Goal: Task Accomplishment & Management: Manage account settings

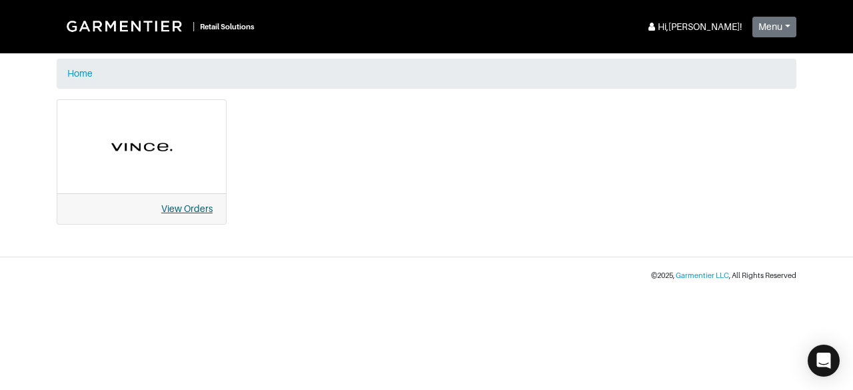
click at [184, 203] on link "View Orders" at bounding box center [186, 208] width 51 height 11
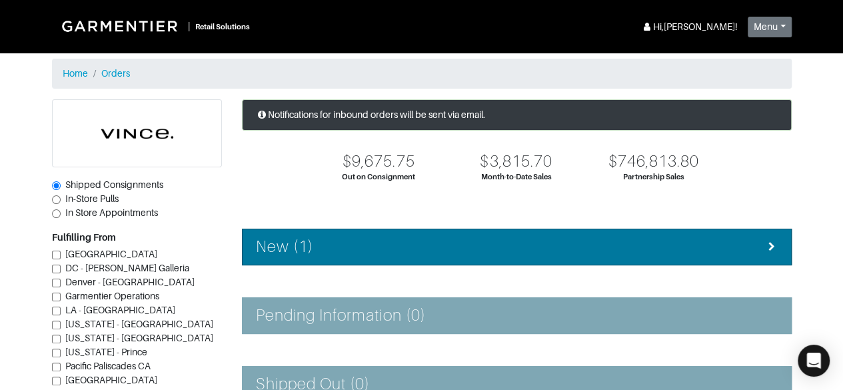
click at [711, 252] on div "New (1)" at bounding box center [517, 246] width 522 height 19
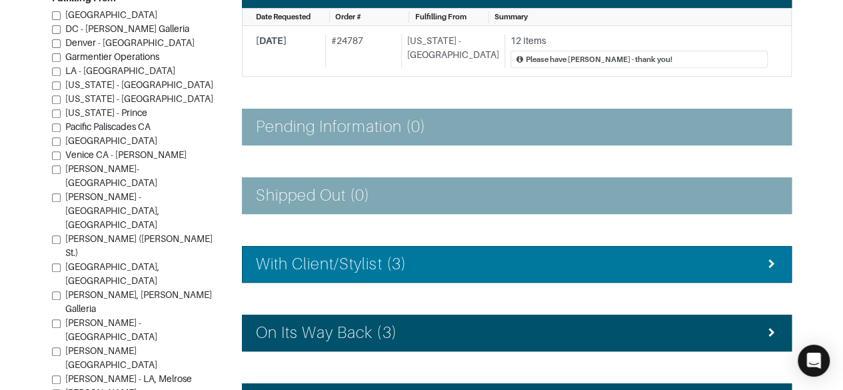
click at [707, 255] on div "With Client/Stylist (3)" at bounding box center [517, 264] width 522 height 19
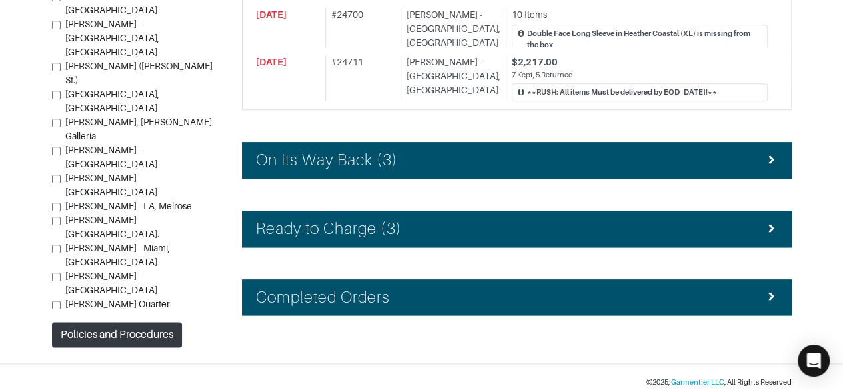
scroll to position [659, 0]
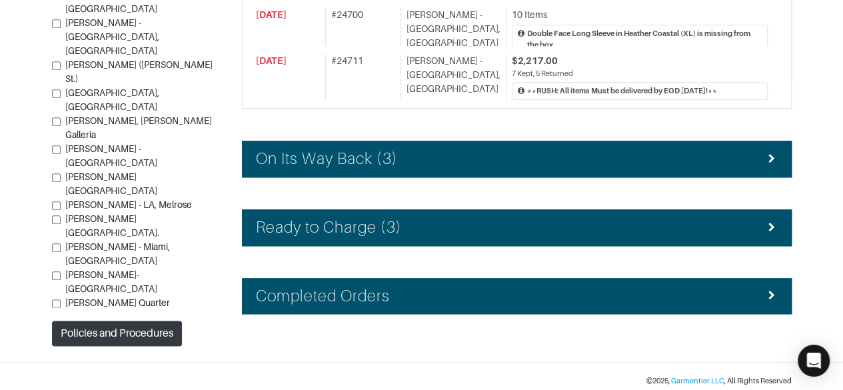
click at [712, 218] on div "Ready to Charge (3)" at bounding box center [517, 227] width 522 height 19
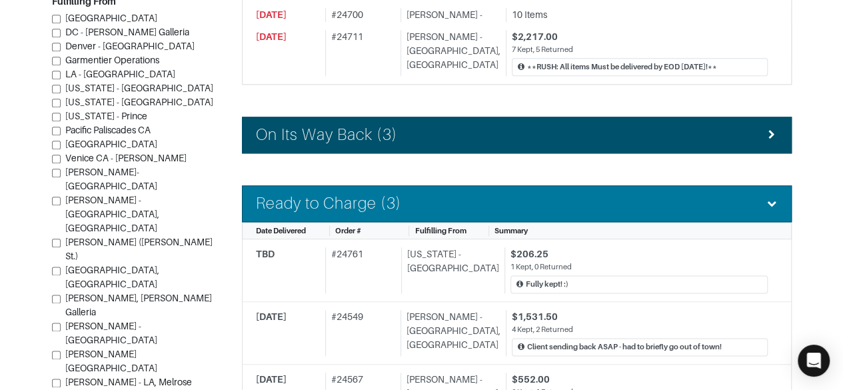
scroll to position [679, 0]
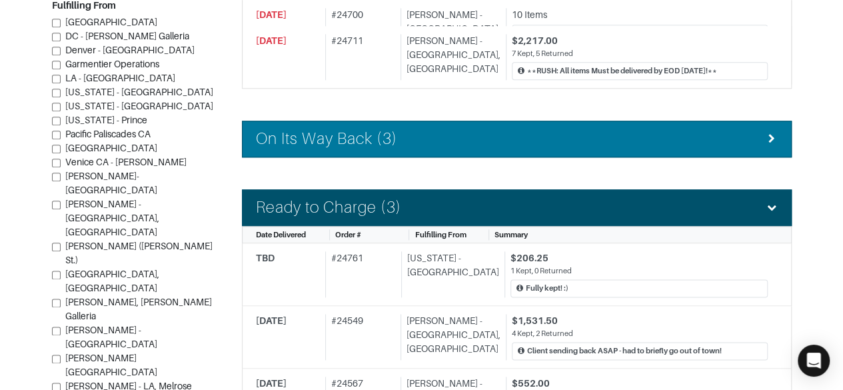
click at [746, 135] on div "On Its Way Back (3)" at bounding box center [517, 138] width 522 height 19
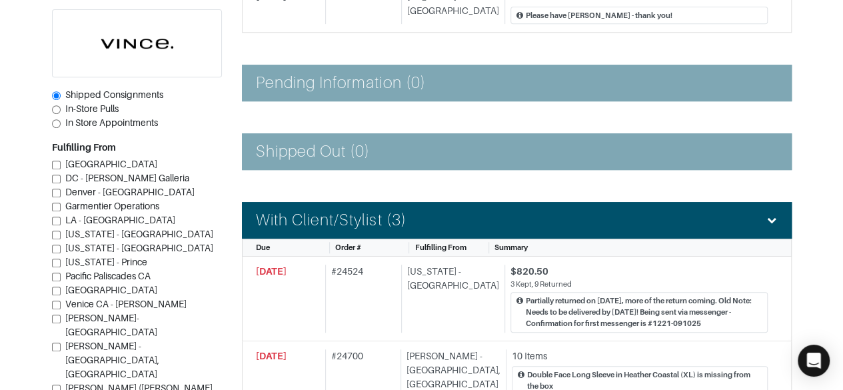
scroll to position [290, 0]
